Goal: Contribute content: Add original content to the website for others to see

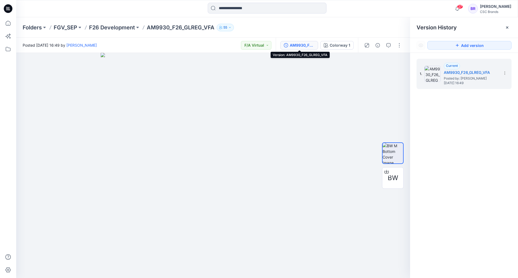
click at [9, 6] on icon at bounding box center [8, 8] width 9 height 9
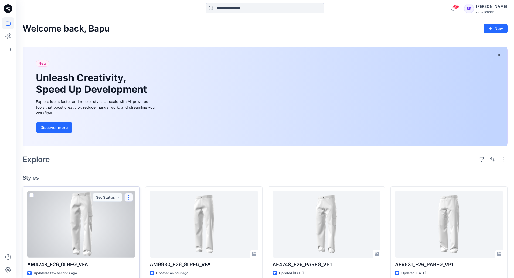
click at [130, 197] on button "button" at bounding box center [128, 197] width 9 height 9
click at [139, 208] on p "Edit" at bounding box center [138, 210] width 7 height 6
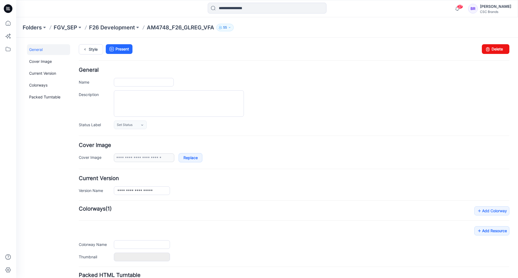
type input "**********"
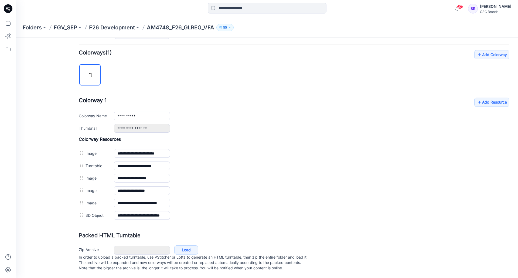
scroll to position [162, 0]
click at [491, 98] on link "Add Resource" at bounding box center [492, 102] width 35 height 9
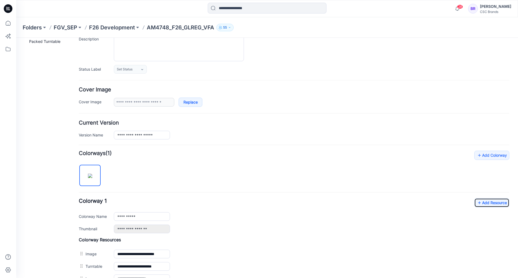
scroll to position [0, 0]
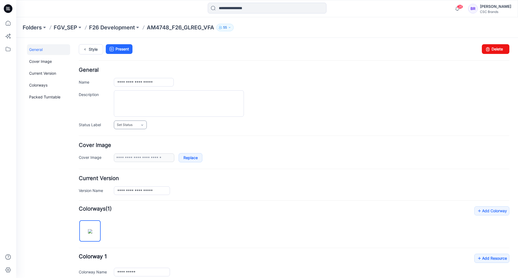
click at [135, 124] on link "Set Status" at bounding box center [130, 125] width 33 height 9
click at [132, 183] on link "F/A Virtual" at bounding box center [135, 183] width 41 height 11
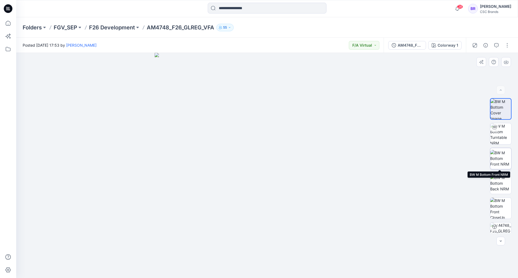
click at [496, 159] on img at bounding box center [501, 158] width 21 height 17
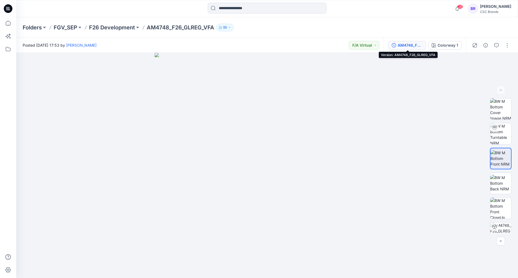
click at [403, 45] on div "AM4748_F26_GLREG_VFA" at bounding box center [410, 45] width 25 height 6
